Goal: Navigation & Orientation: Find specific page/section

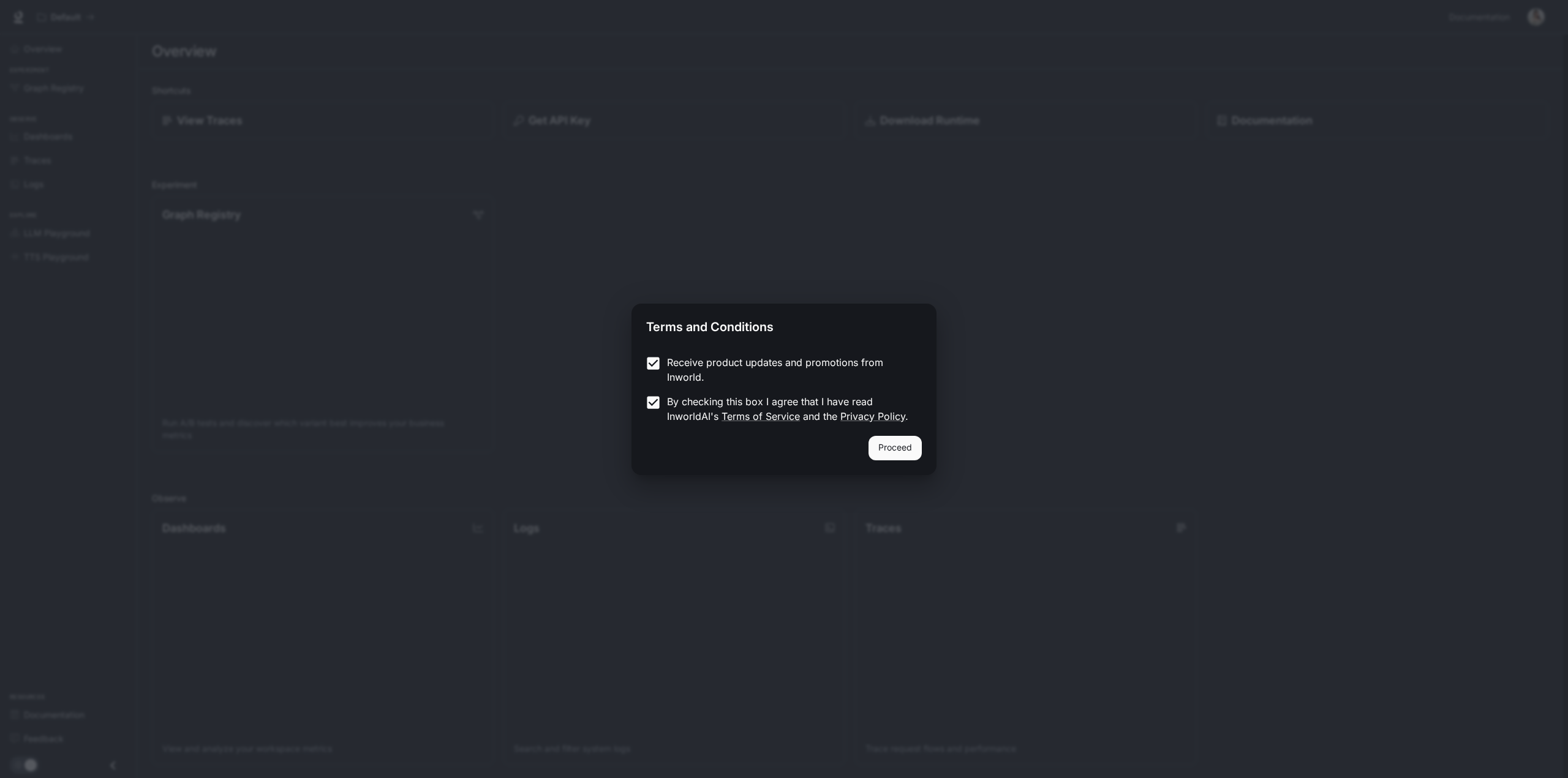
click at [891, 449] on button "Proceed" at bounding box center [895, 448] width 54 height 25
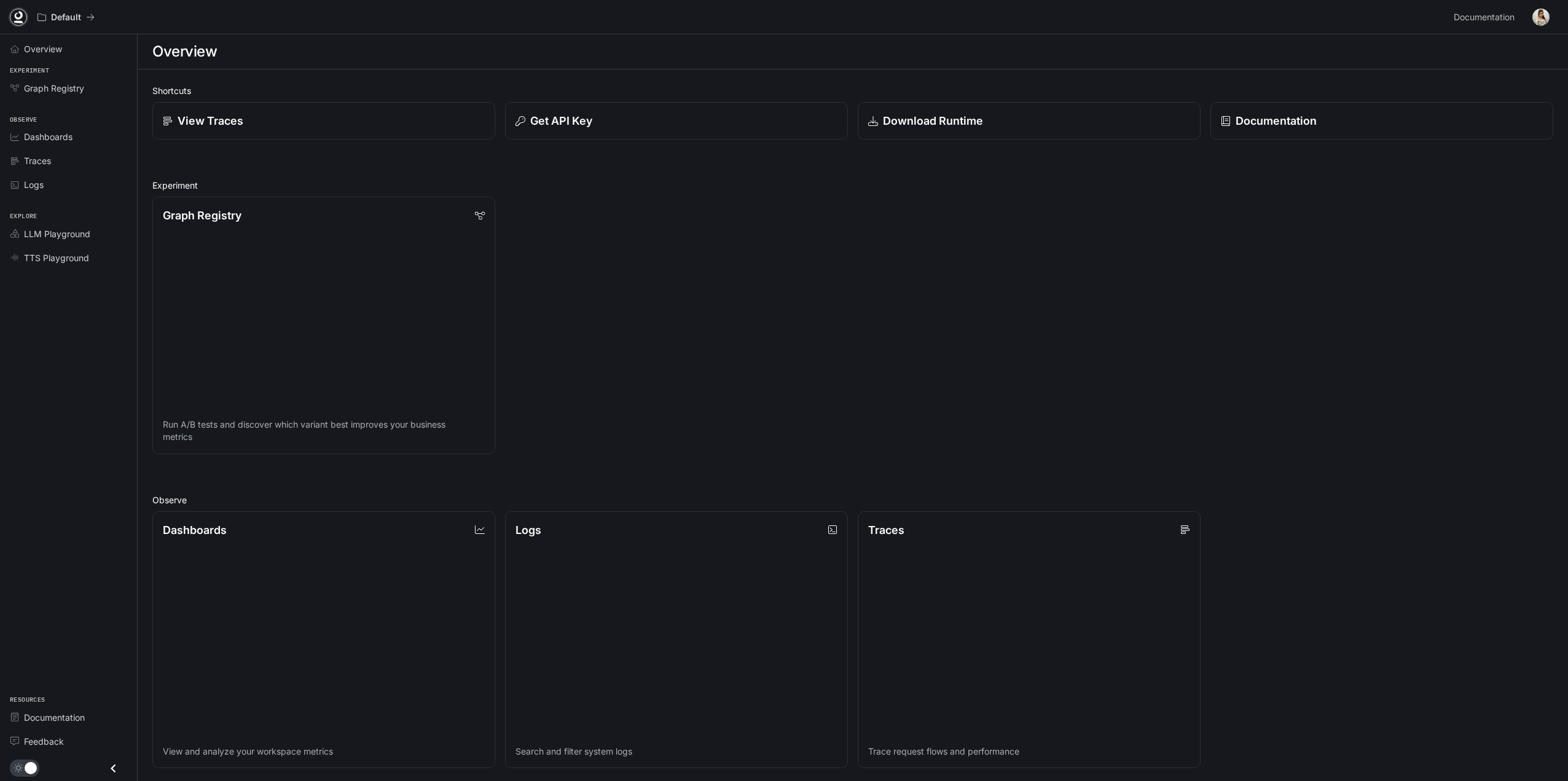
click at [19, 15] on icon at bounding box center [19, 17] width 12 height 12
